Goal: Task Accomplishment & Management: Manage account settings

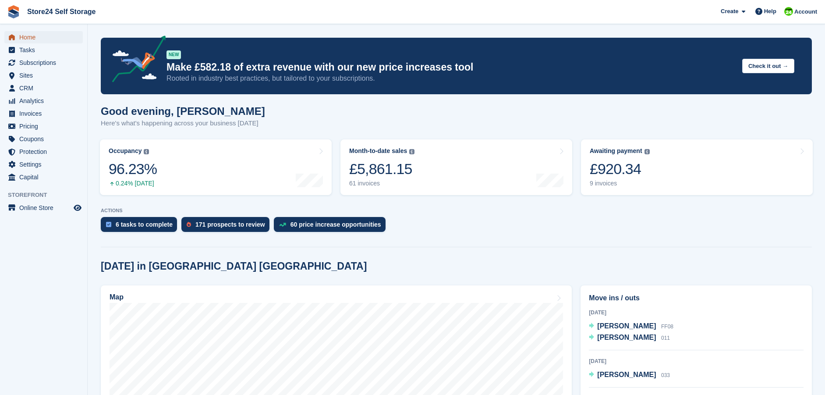
click at [24, 37] on span "Home" at bounding box center [45, 37] width 53 height 12
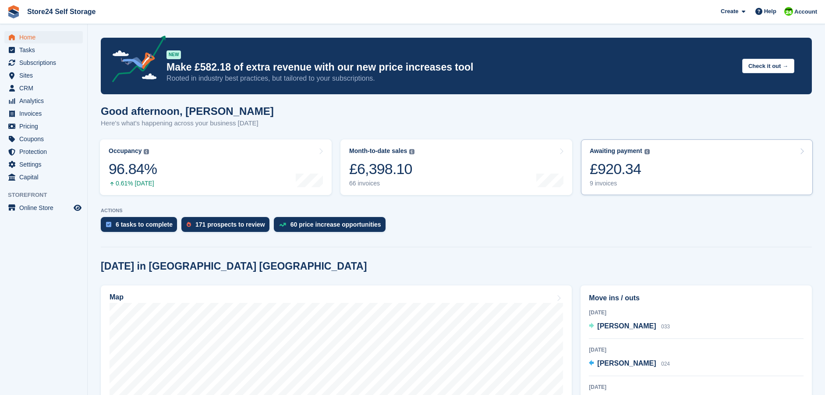
click at [616, 165] on div "£920.34" at bounding box center [620, 169] width 60 height 18
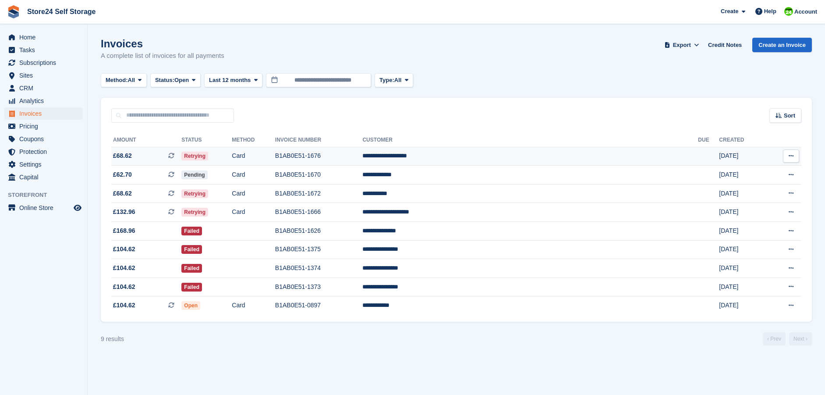
click at [357, 157] on td "B1AB0E51-1676" at bounding box center [319, 156] width 88 height 19
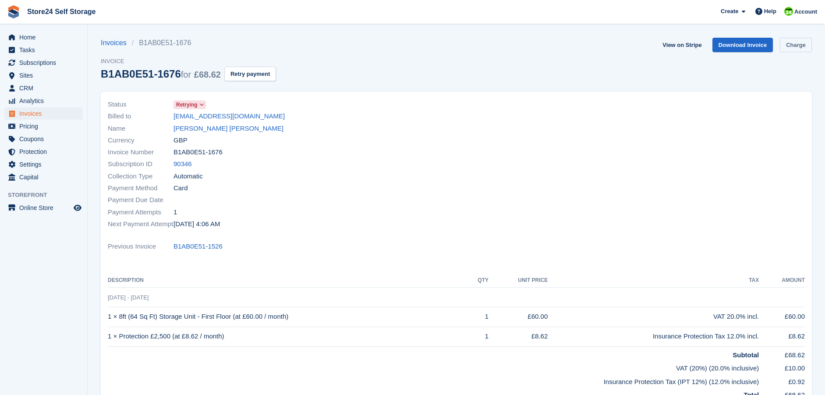
click at [786, 46] on link "Charge" at bounding box center [796, 45] width 32 height 14
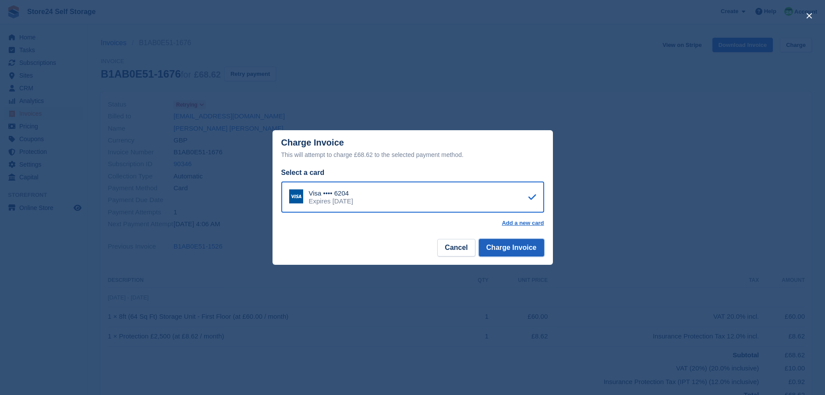
click at [518, 248] on button "Charge Invoice" at bounding box center [511, 248] width 65 height 18
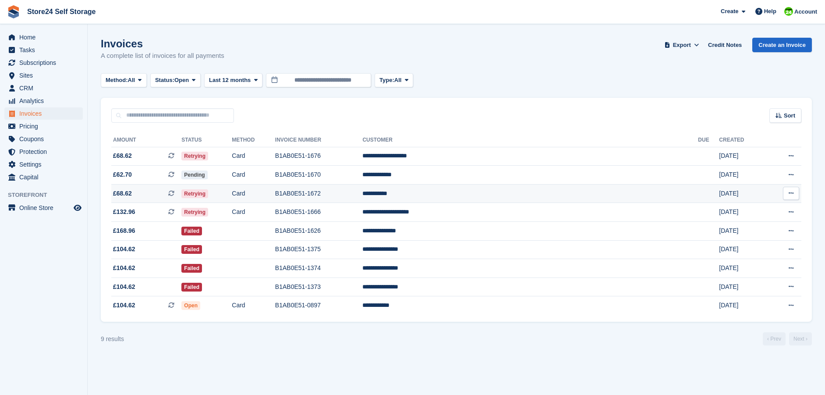
click at [363, 192] on td "B1AB0E51-1672" at bounding box center [319, 193] width 88 height 19
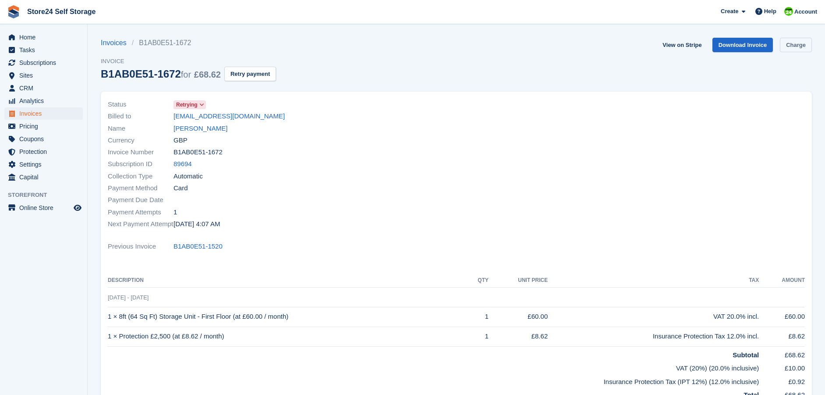
click at [788, 47] on link "Charge" at bounding box center [796, 45] width 32 height 14
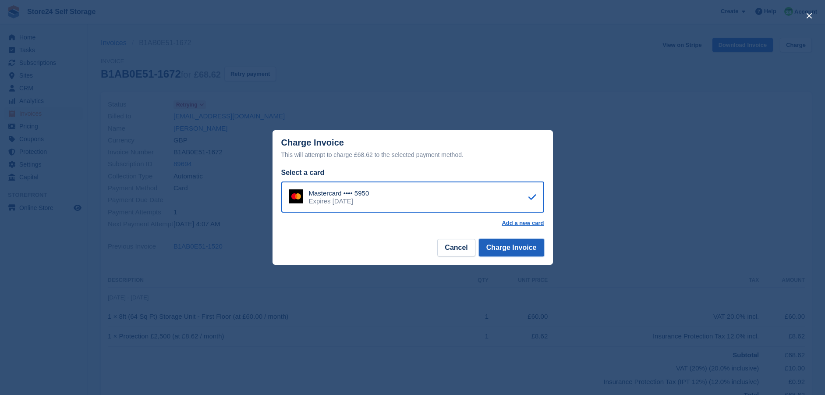
click at [509, 249] on button "Charge Invoice" at bounding box center [511, 248] width 65 height 18
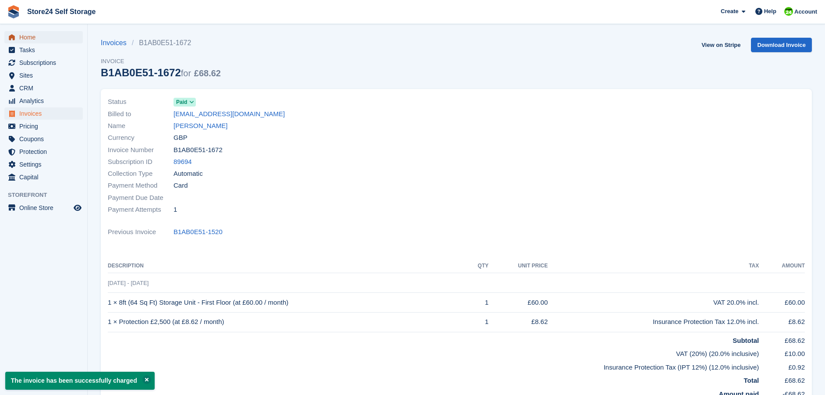
click at [28, 41] on span "Home" at bounding box center [45, 37] width 53 height 12
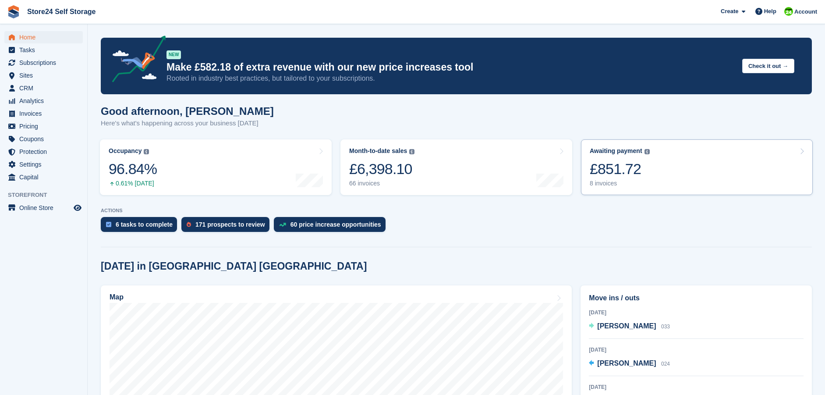
click at [607, 169] on div "£851.72" at bounding box center [620, 169] width 60 height 18
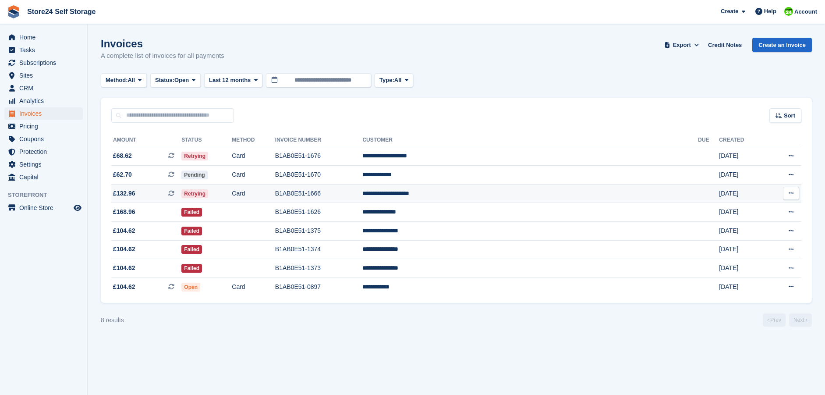
click at [363, 194] on td "B1AB0E51-1666" at bounding box center [319, 193] width 88 height 19
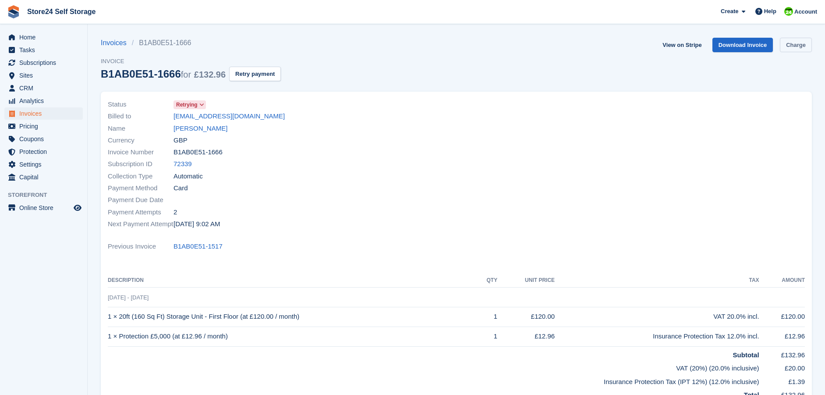
click at [794, 45] on link "Charge" at bounding box center [796, 45] width 32 height 14
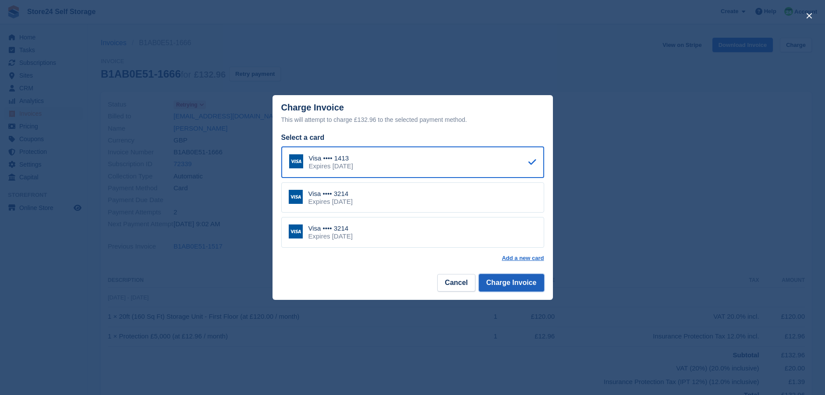
click at [508, 282] on button "Charge Invoice" at bounding box center [511, 283] width 65 height 18
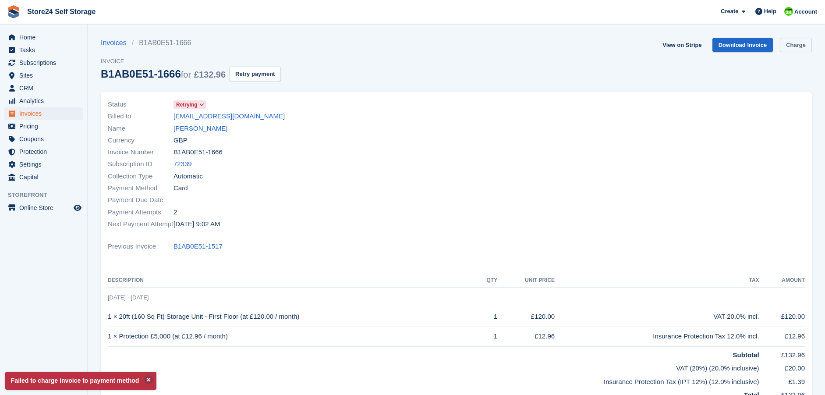
click at [788, 43] on link "Charge" at bounding box center [796, 45] width 32 height 14
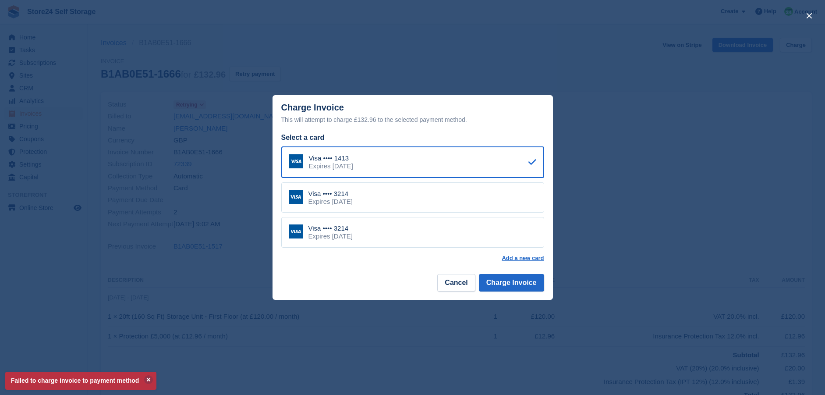
click at [499, 206] on div "Visa •••• 3214 Expires February 2028" at bounding box center [412, 197] width 263 height 31
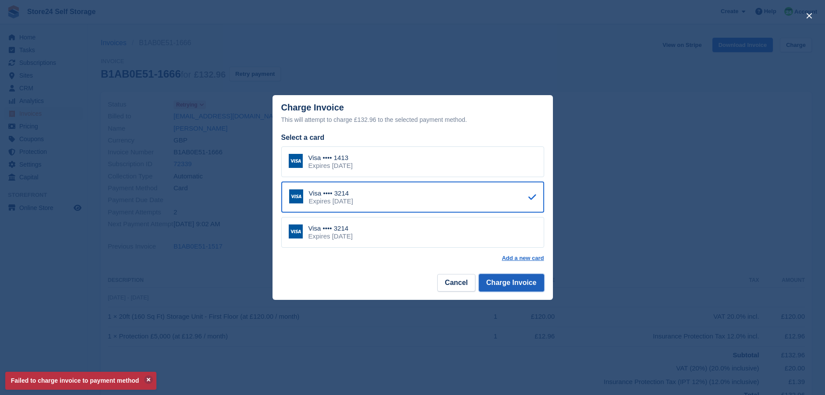
click at [510, 285] on button "Charge Invoice" at bounding box center [511, 283] width 65 height 18
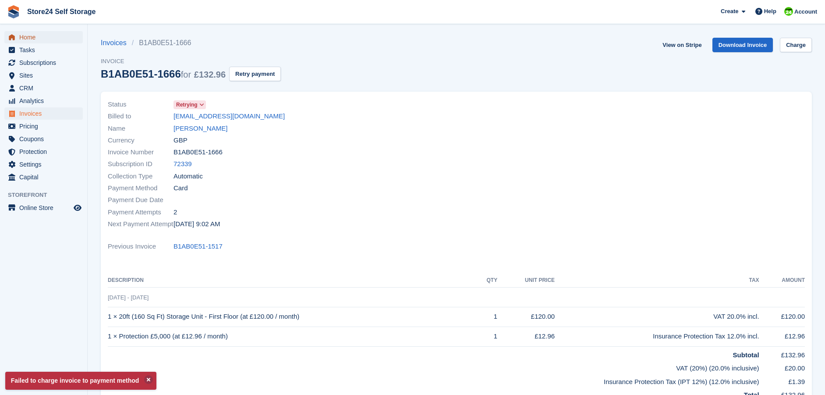
click at [35, 39] on span "Home" at bounding box center [45, 37] width 53 height 12
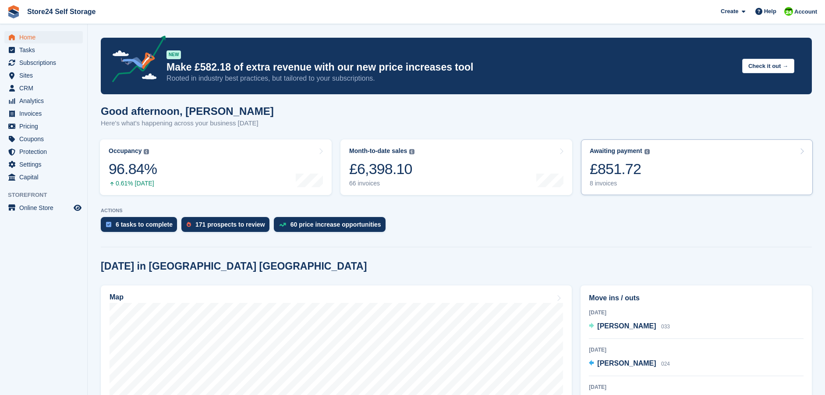
click at [622, 166] on div "£851.72" at bounding box center [620, 169] width 60 height 18
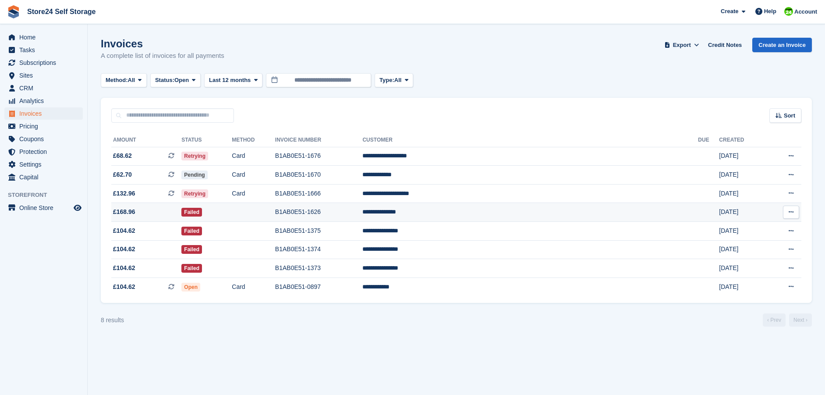
click at [491, 212] on td "**********" at bounding box center [530, 212] width 336 height 19
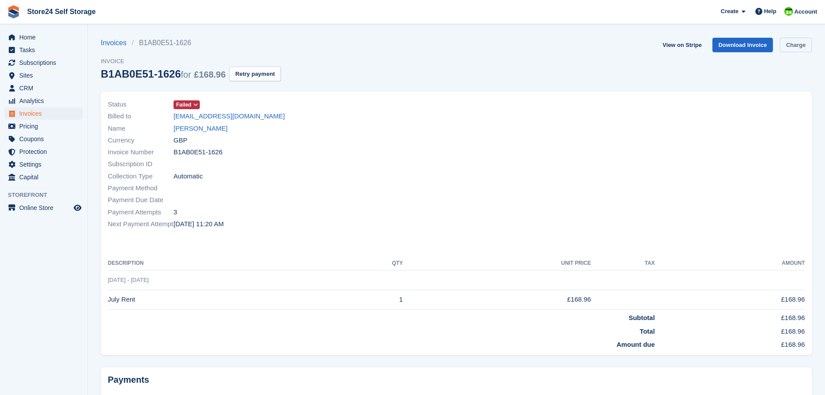
click at [794, 45] on link "Charge" at bounding box center [796, 45] width 32 height 14
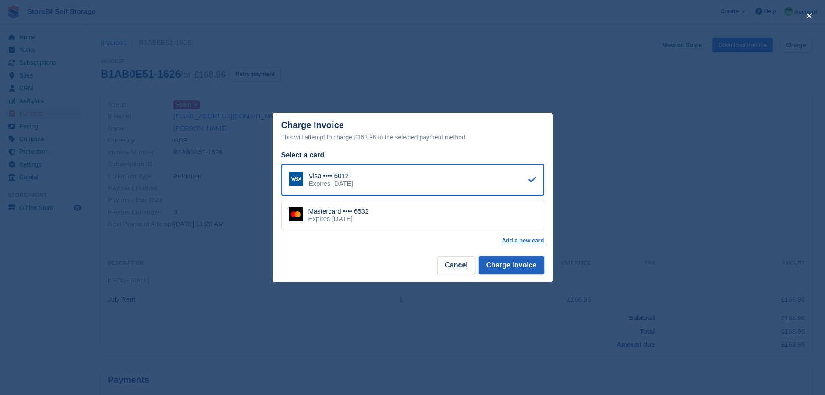
click at [508, 264] on button "Charge Invoice" at bounding box center [511, 265] width 65 height 18
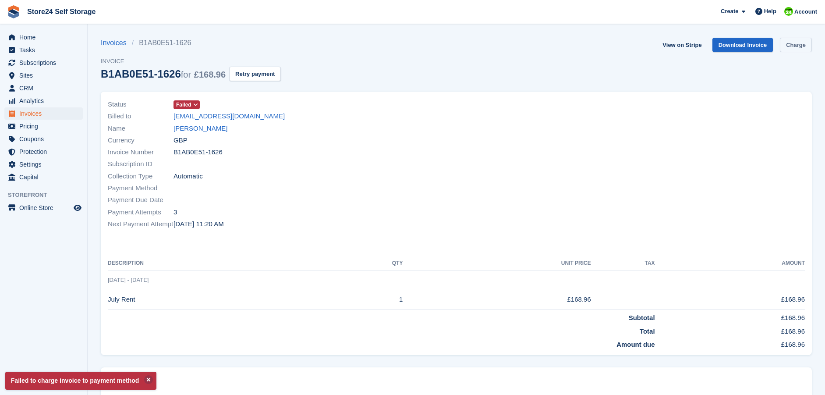
click at [797, 47] on link "Charge" at bounding box center [796, 45] width 32 height 14
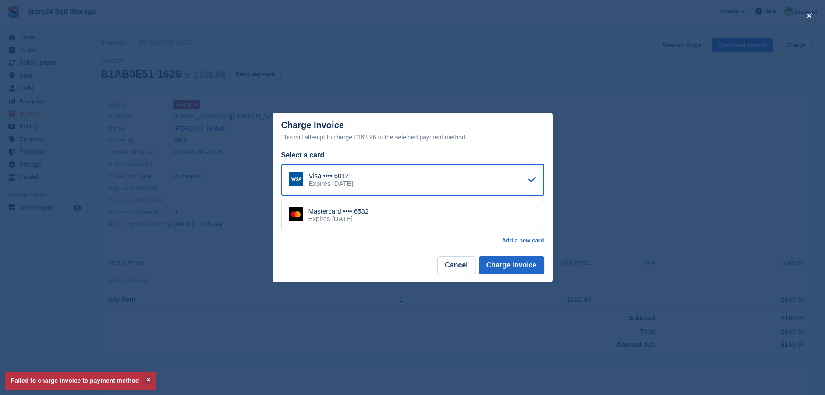
click at [435, 216] on div "Mastercard •••• 6532 Expires [DATE]" at bounding box center [412, 215] width 263 height 31
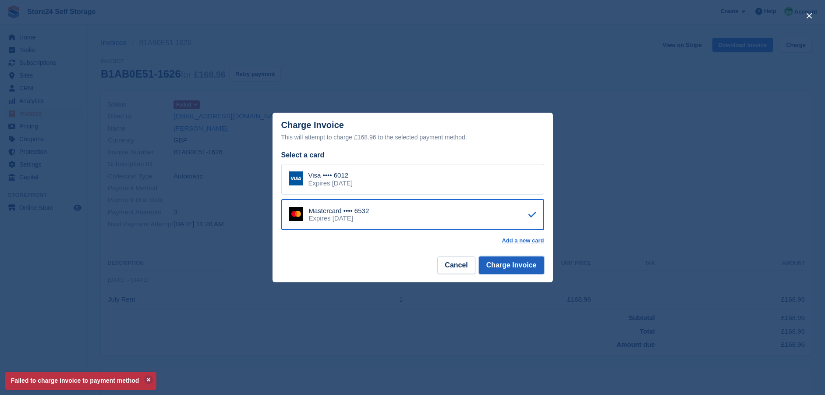
click at [509, 267] on button "Charge Invoice" at bounding box center [511, 265] width 65 height 18
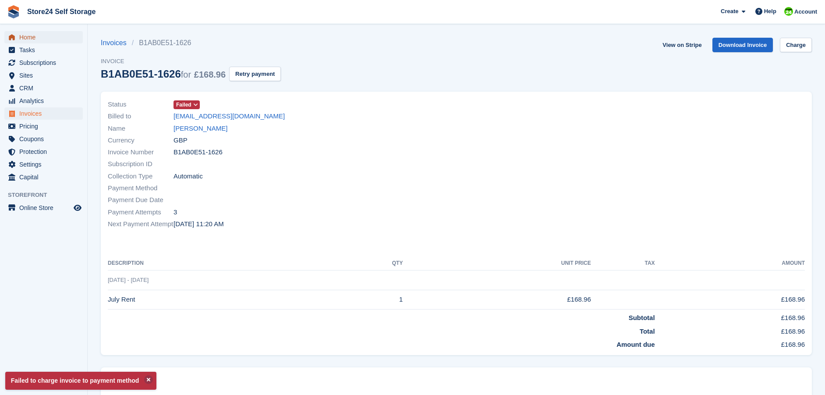
click at [26, 37] on span "Home" at bounding box center [45, 37] width 53 height 12
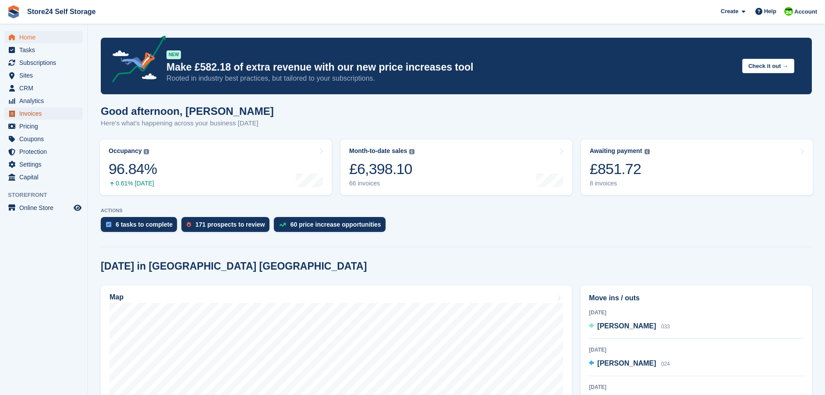
click at [28, 115] on span "Invoices" at bounding box center [45, 113] width 53 height 12
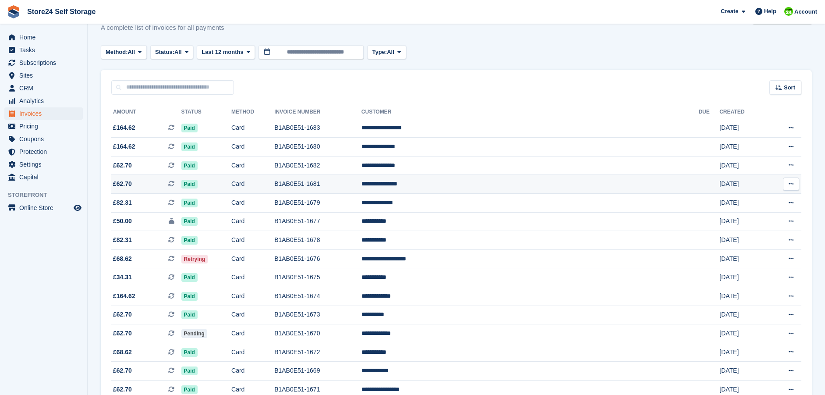
scroll to position [44, 0]
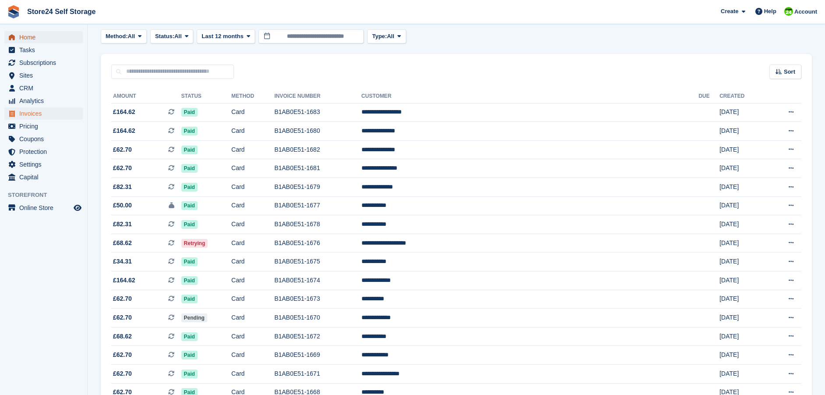
click at [42, 36] on span "Home" at bounding box center [45, 37] width 53 height 12
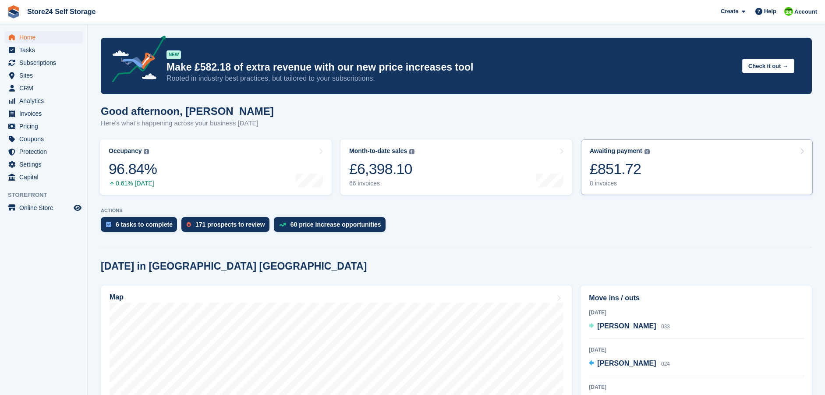
click at [608, 165] on div "£851.72" at bounding box center [620, 169] width 60 height 18
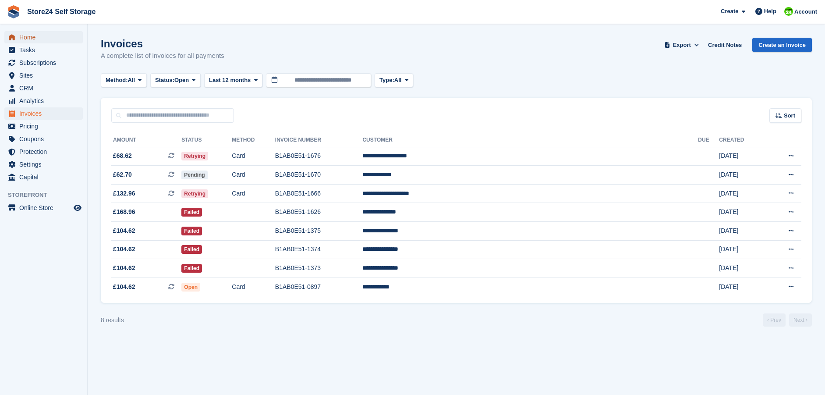
click at [26, 36] on span "Home" at bounding box center [45, 37] width 53 height 12
